Goal: Task Accomplishment & Management: Complete application form

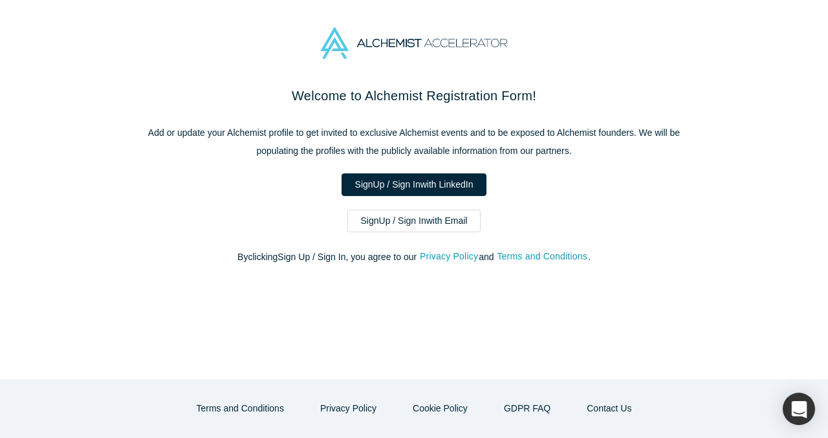
click at [335, 261] on p "By clicking Sign Up / Sign In , you agree to our Privacy Policy and Terms and C…" at bounding box center [414, 257] width 544 height 14
click at [335, 258] on p "By clicking Sign Up / Sign In , you agree to our Privacy Policy and Terms and C…" at bounding box center [414, 257] width 544 height 14
click at [439, 180] on link "Sign Up / Sign In with LinkedIn" at bounding box center [415, 184] width 146 height 23
